Goal: Task Accomplishment & Management: Manage account settings

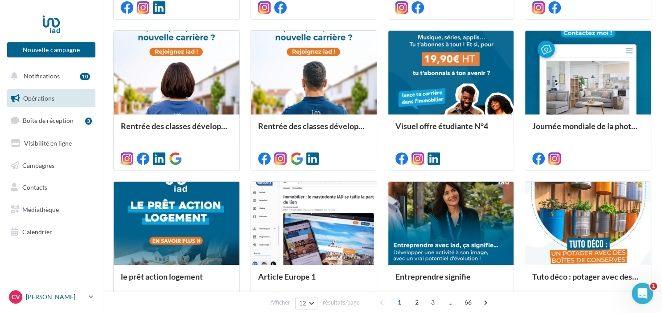
click at [89, 295] on link "CV Celine VICTOR celine.victor@iadfrance.fr" at bounding box center [51, 297] width 88 height 17
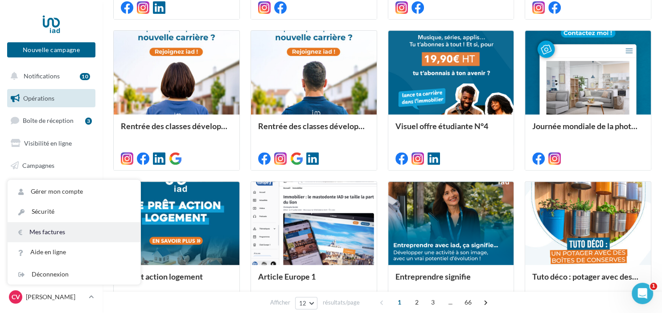
click at [49, 229] on link "Mes factures" at bounding box center [74, 232] width 133 height 20
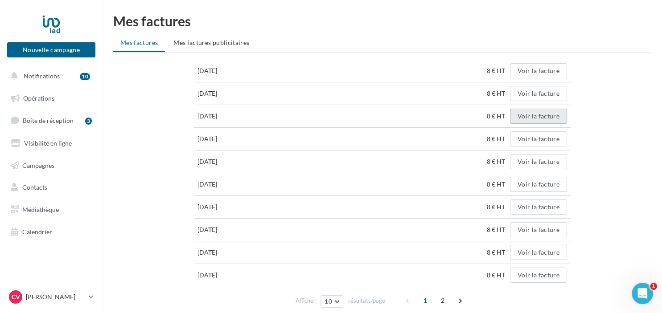
click at [527, 115] on button "Voir la facture" at bounding box center [538, 116] width 57 height 15
click at [545, 115] on button "Voir la facture" at bounding box center [538, 116] width 57 height 15
click at [597, 101] on div "[DATE] 8 € HT Voir la facture [DATE] 8 € HT Voir la facture [DATE] 8 € HT Voir …" at bounding box center [382, 186] width 538 height 252
click at [224, 45] on span "Mes factures publicitaires" at bounding box center [211, 43] width 76 height 8
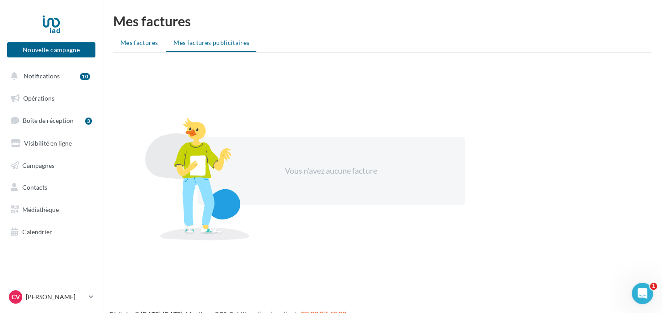
click at [136, 41] on span "Mes factures" at bounding box center [138, 43] width 37 height 8
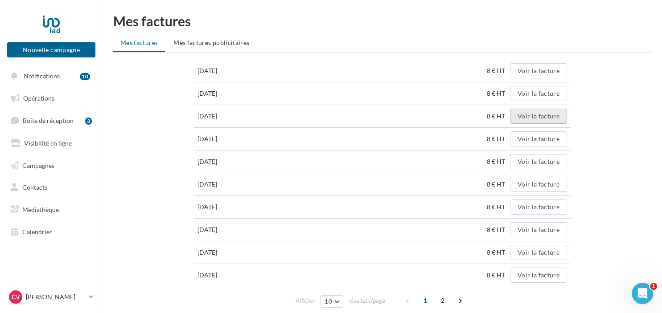
click at [544, 116] on button "Voir la facture" at bounding box center [538, 116] width 57 height 15
click at [546, 94] on button "Voir la facture" at bounding box center [538, 93] width 57 height 15
click at [537, 73] on button "Voir la facture" at bounding box center [538, 70] width 57 height 15
